Goal: Task Accomplishment & Management: Use online tool/utility

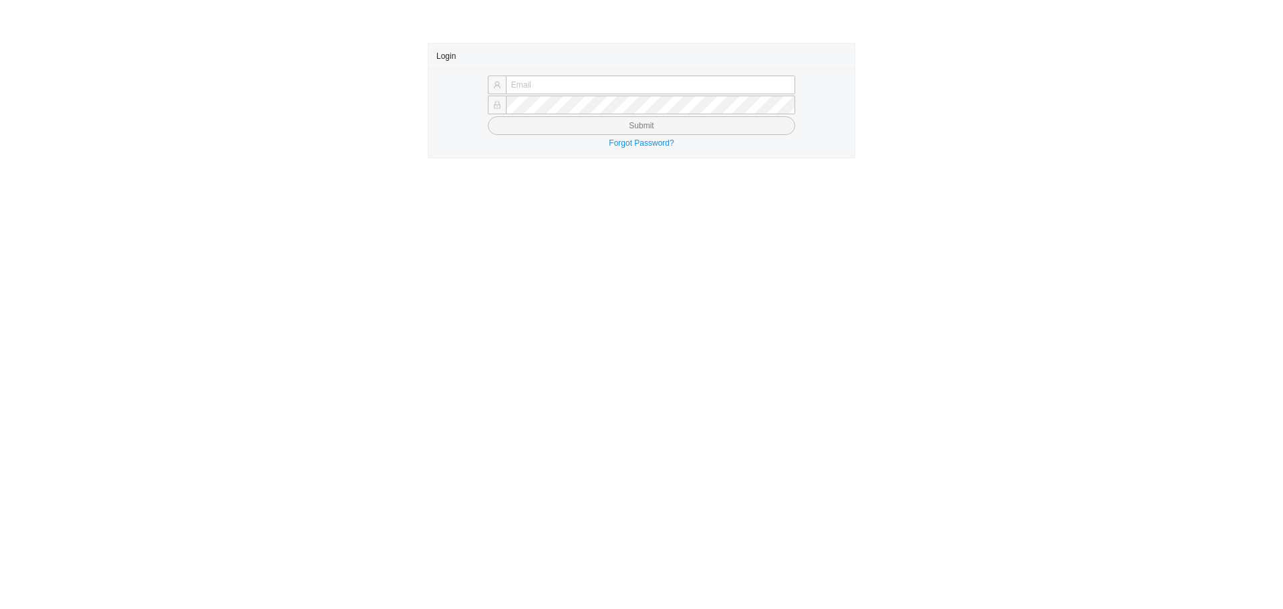
type input "[PERSON_NAME][EMAIL_ADDRESS][DOMAIN_NAME]"
click at [527, 128] on button "Submit" at bounding box center [641, 125] width 307 height 19
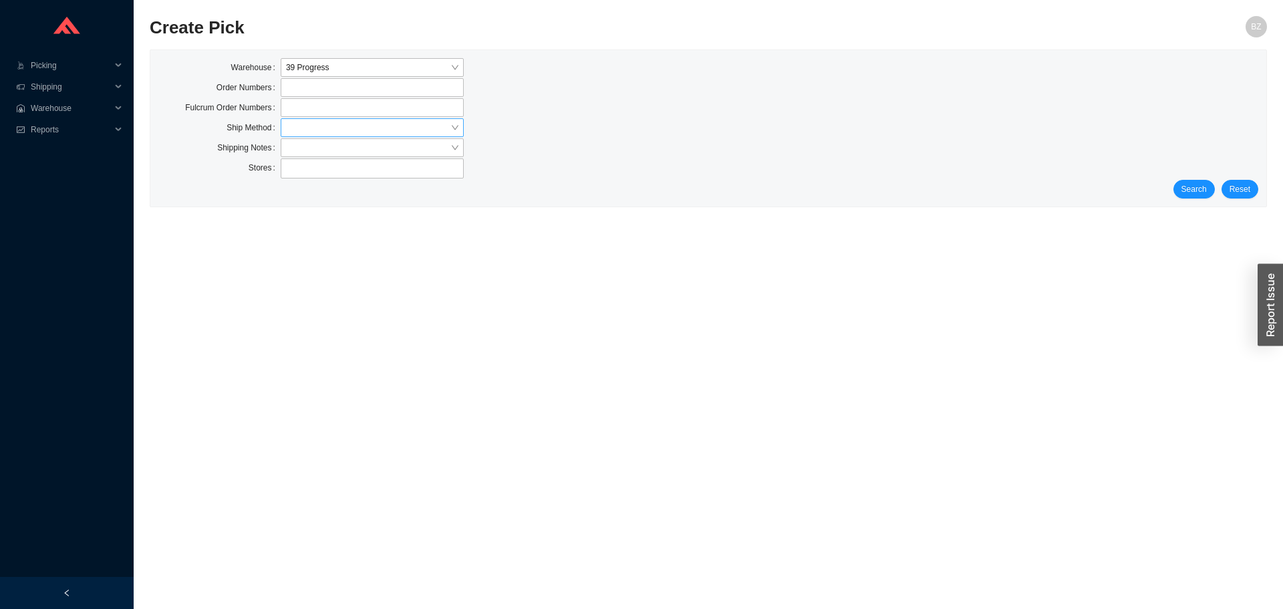
click at [289, 119] on input "search" at bounding box center [368, 127] width 164 height 17
click at [312, 190] on div "LTL" at bounding box center [372, 189] width 172 height 12
click at [1202, 186] on span "Search" at bounding box center [1194, 188] width 25 height 13
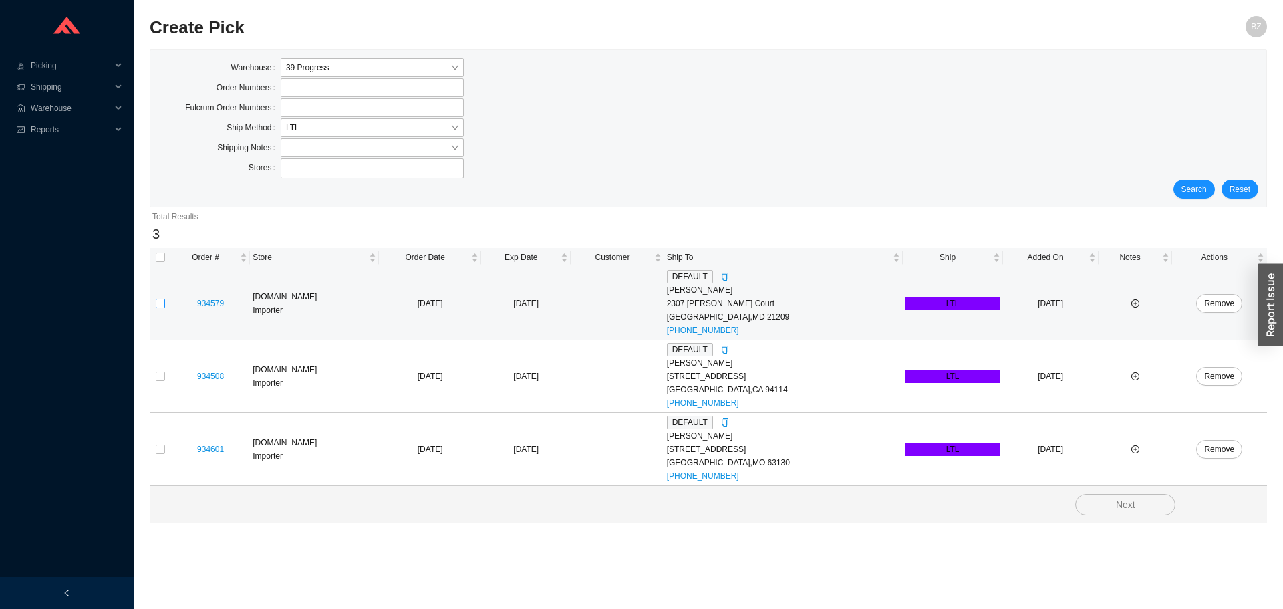
click at [160, 302] on input "checkbox" at bounding box center [160, 303] width 9 height 9
checkbox input "true"
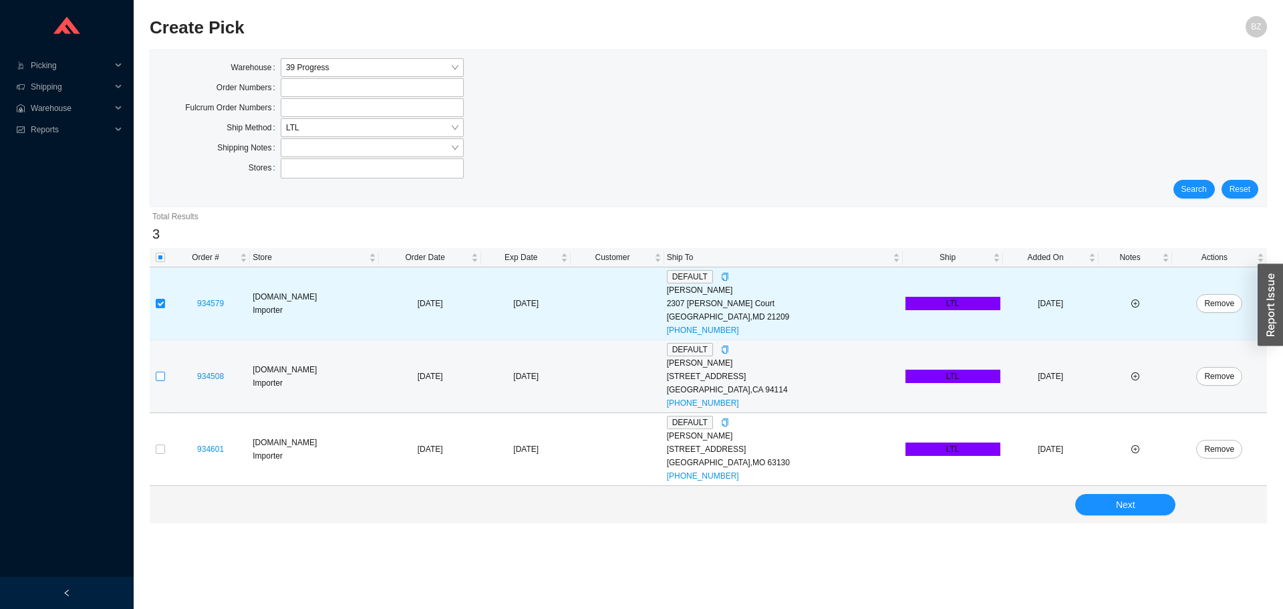
click at [160, 378] on input "checkbox" at bounding box center [160, 376] width 9 height 9
checkbox input "true"
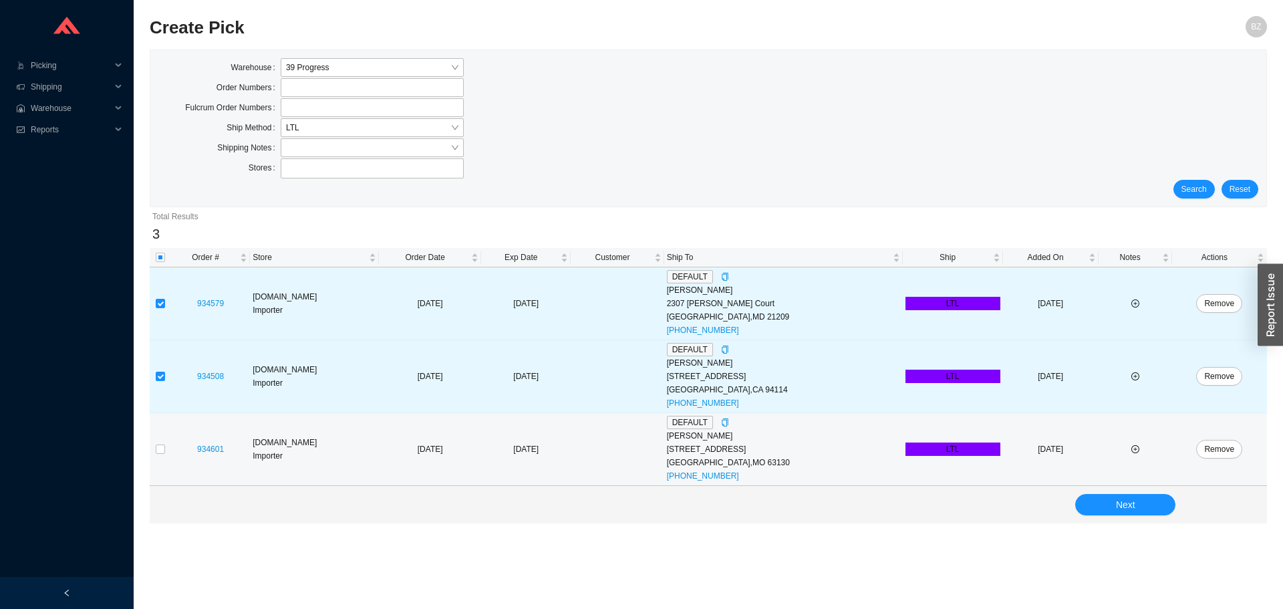
click at [149, 445] on section "Create Pick BZ Warehouse 39 Progress Order Numbers Fulcrum Order Numbers Ship M…" at bounding box center [708, 304] width 1149 height 609
click at [161, 450] on input "checkbox" at bounding box center [160, 448] width 9 height 9
checkbox input "true"
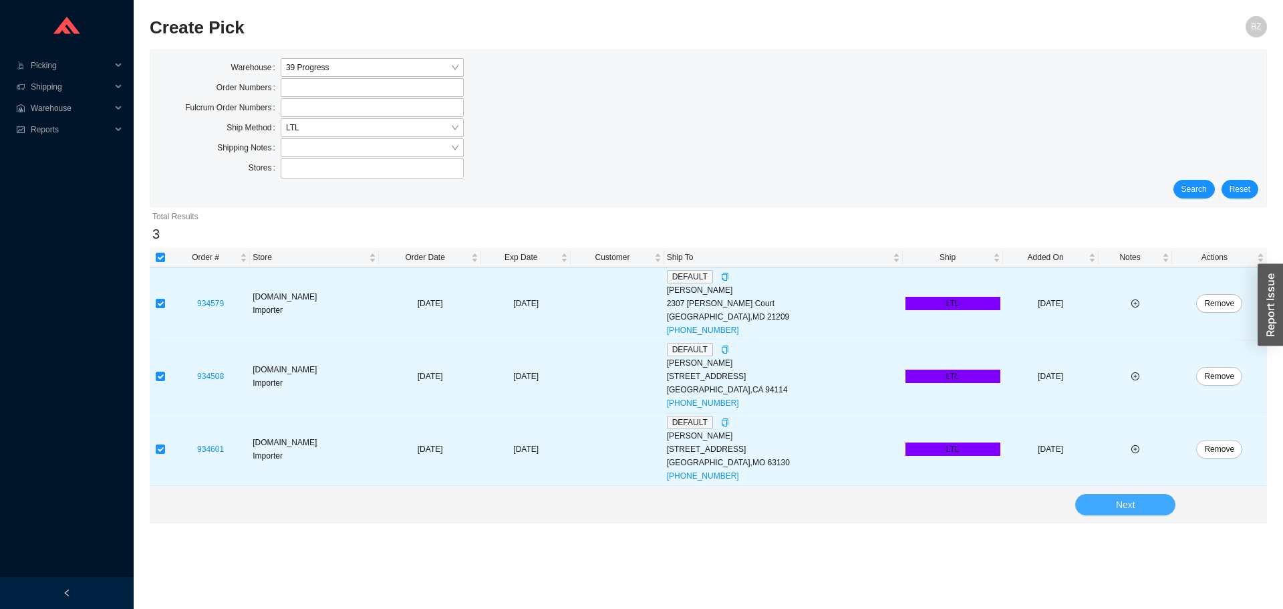
click at [1085, 503] on button "Next" at bounding box center [1125, 504] width 100 height 21
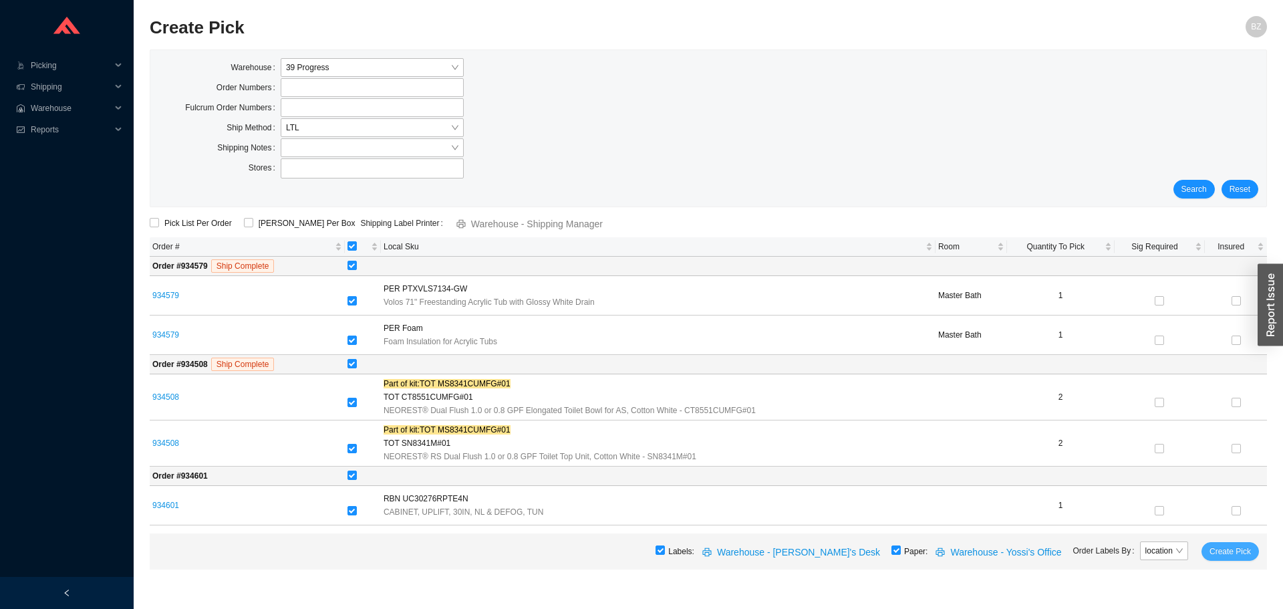
click at [1235, 553] on span "Create Pick" at bounding box center [1230, 551] width 41 height 13
